Goal: Browse casually

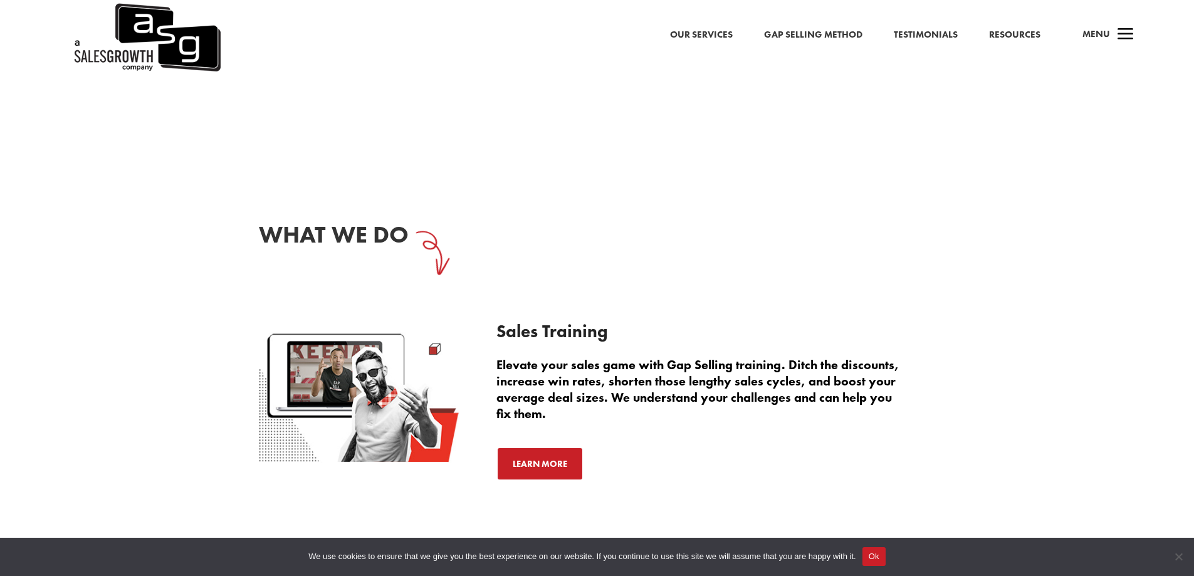
scroll to position [2005, 0]
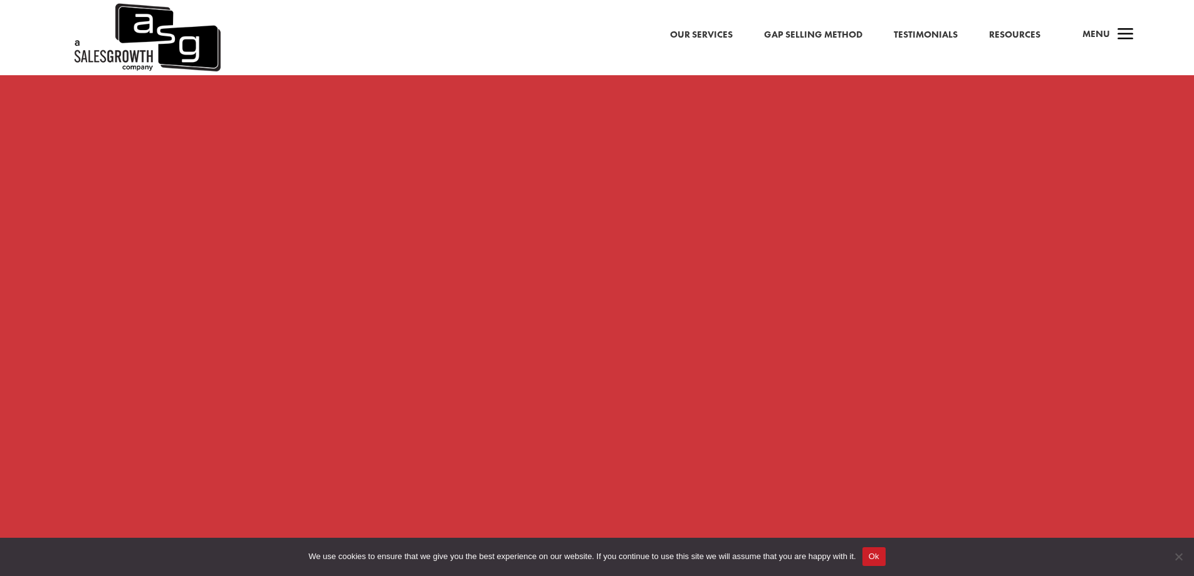
scroll to position [1065, 0]
click at [878, 554] on button "Ok" at bounding box center [873, 556] width 23 height 19
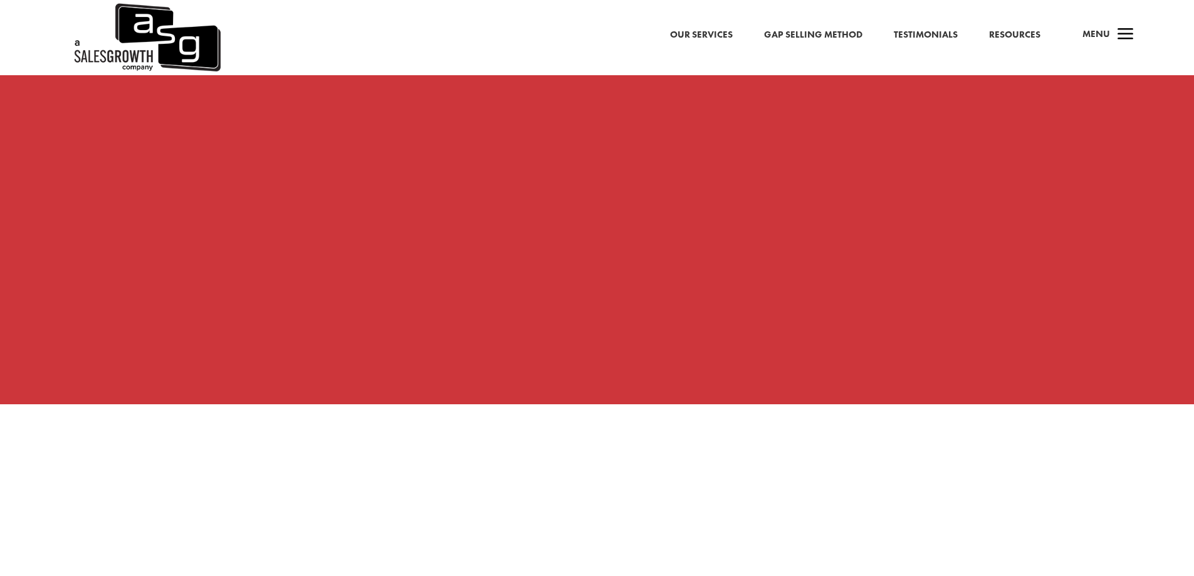
scroll to position [1629, 0]
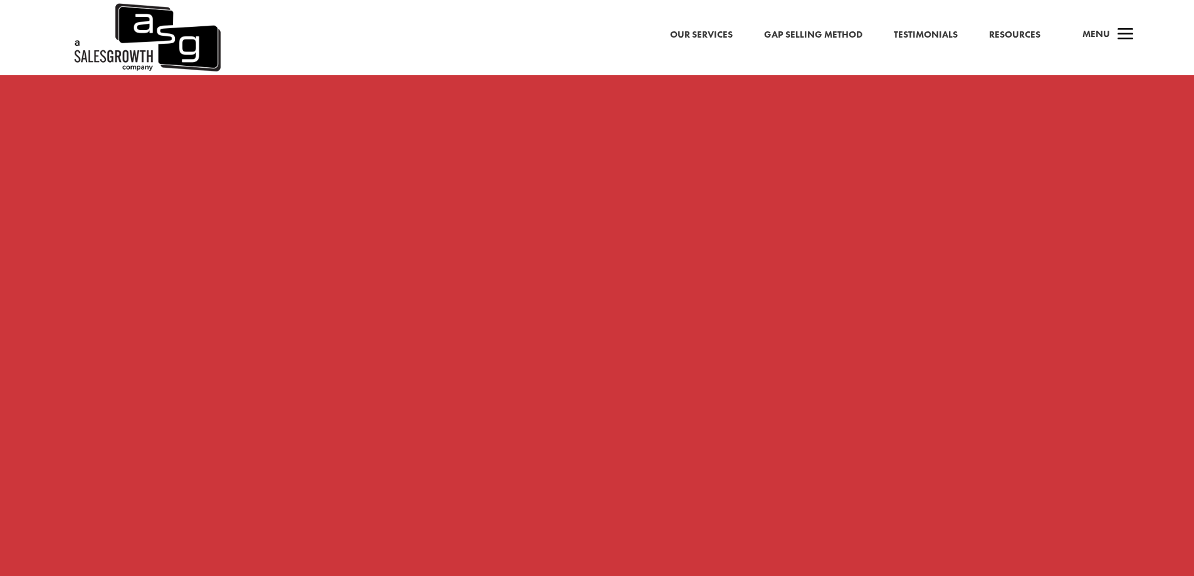
scroll to position [1002, 0]
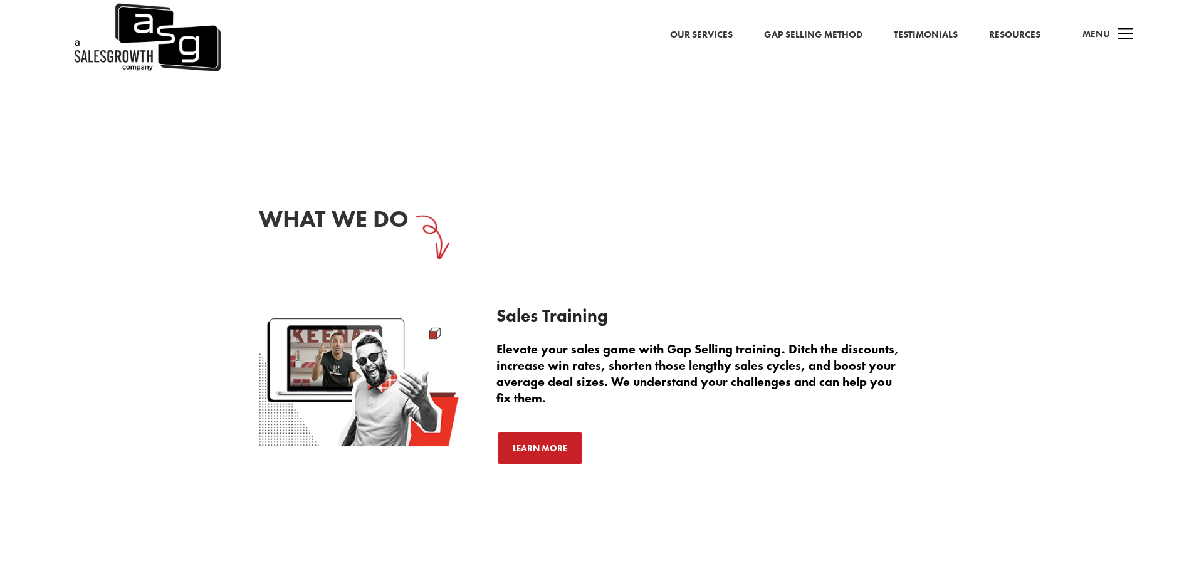
scroll to position [2005, 0]
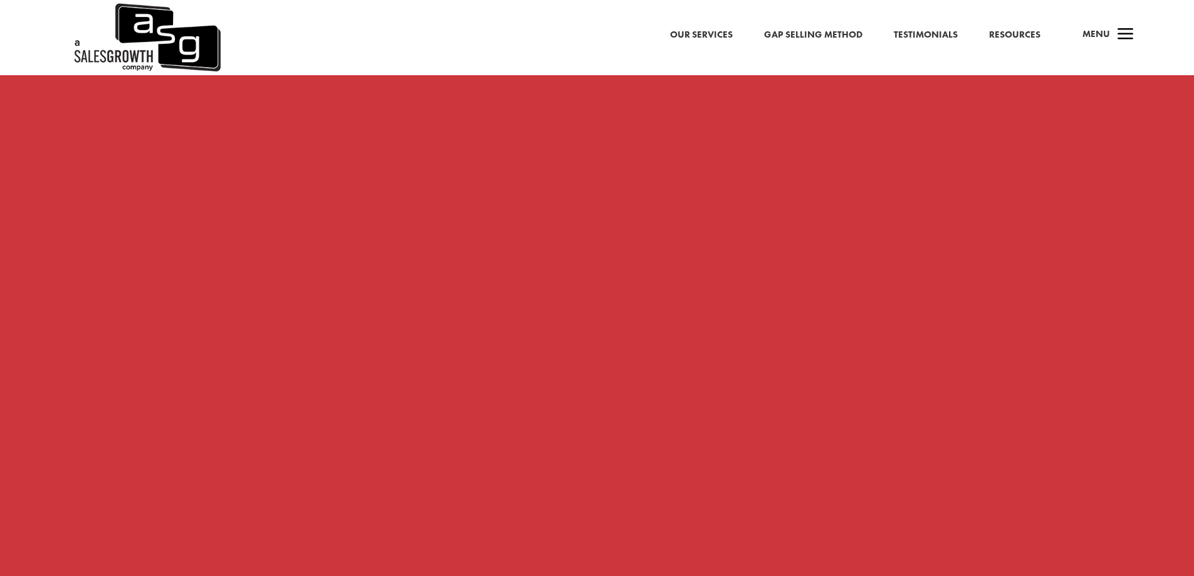
scroll to position [1817, 0]
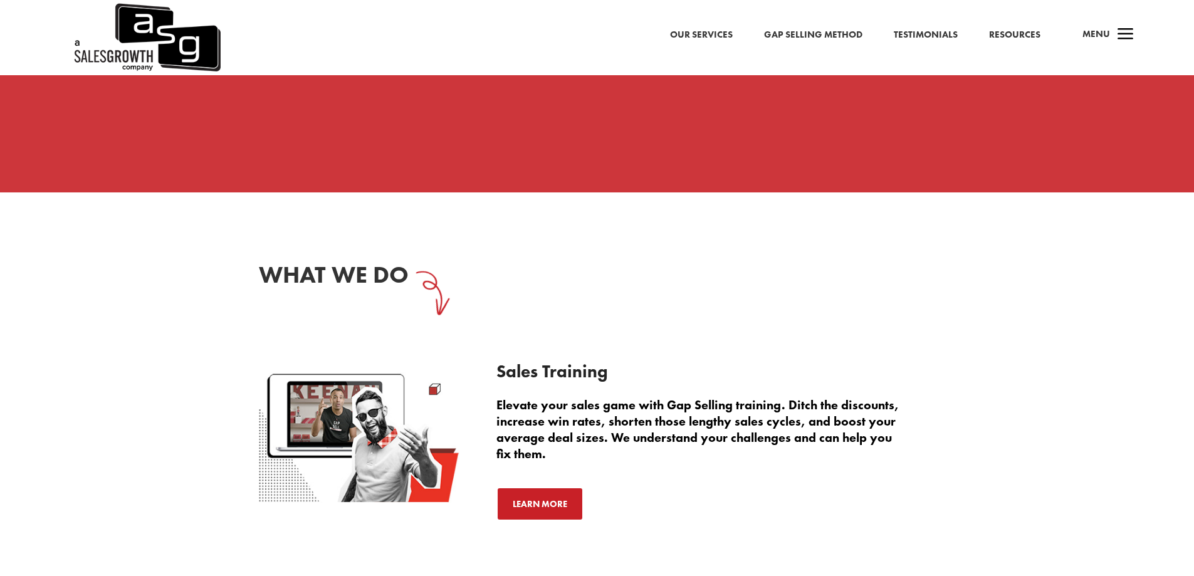
scroll to position [2007, 0]
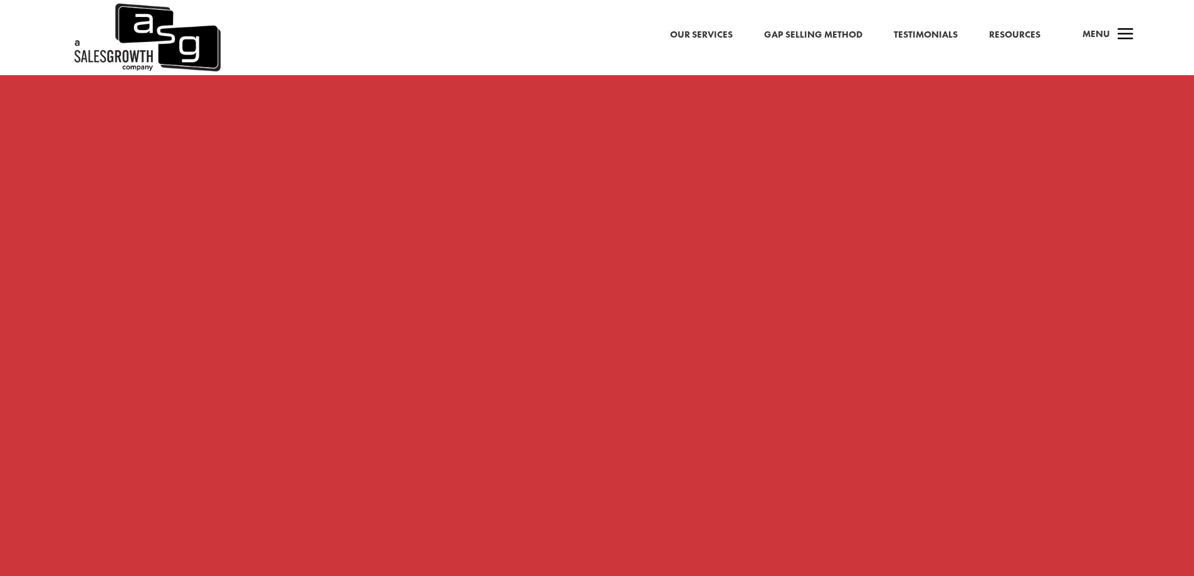
scroll to position [1056, 0]
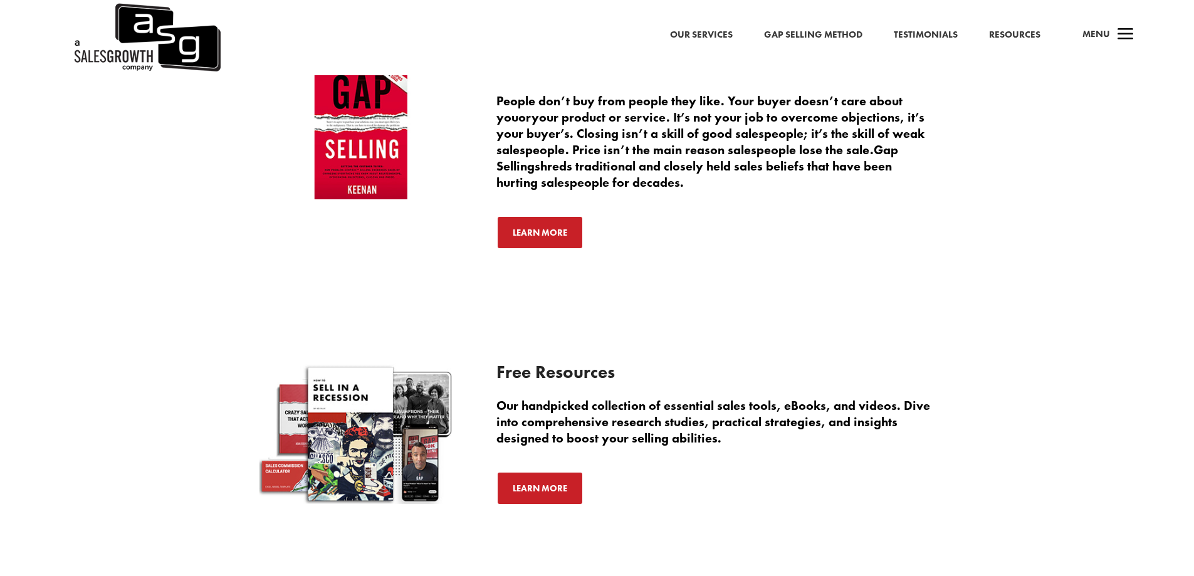
scroll to position [3571, 0]
